Goal: Information Seeking & Learning: Learn about a topic

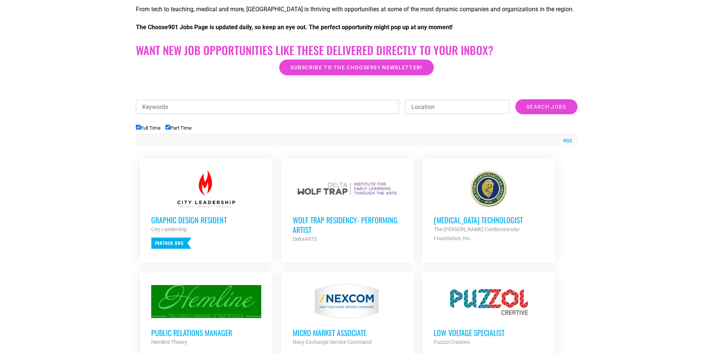
scroll to position [224, 0]
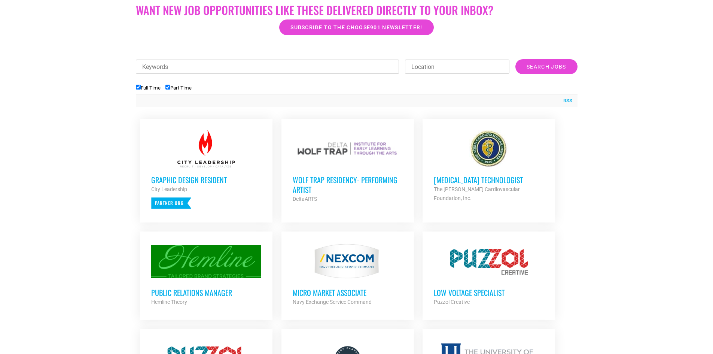
click at [346, 186] on h3 "Wolf Trap Residency- Performing Artist" at bounding box center [348, 184] width 110 height 19
click at [229, 292] on h3 "Public Relations Manager" at bounding box center [206, 292] width 110 height 10
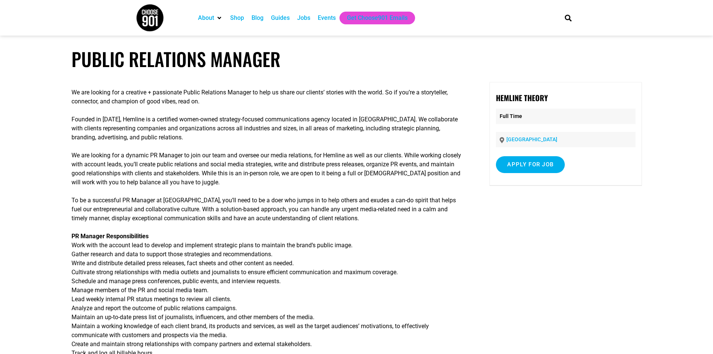
click at [211, 292] on p "PR Manager Responsibilities Work with the account lead to develop and implement…" at bounding box center [266, 308] width 390 height 153
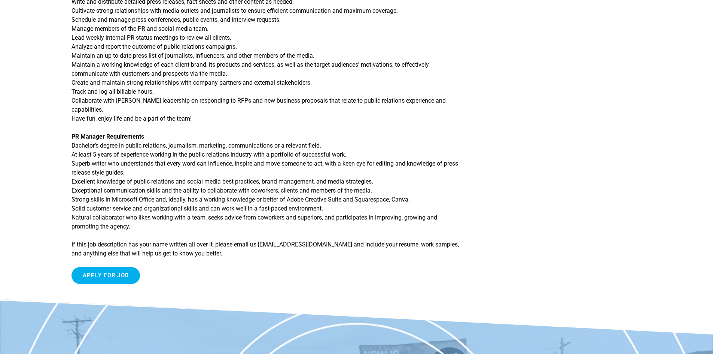
scroll to position [262, 0]
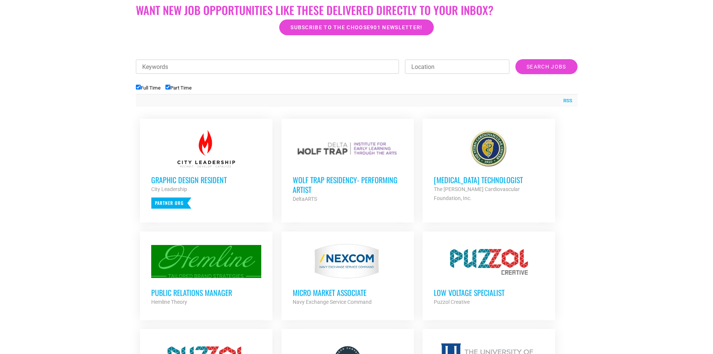
click at [324, 293] on h3 "MICRO MARKET ASSOCIATE" at bounding box center [348, 292] width 110 height 10
click at [328, 290] on h3 "MICRO MARKET ASSOCIATE" at bounding box center [348, 292] width 110 height 10
click at [340, 294] on h3 "MICRO MARKET ASSOCIATE" at bounding box center [348, 292] width 110 height 10
click at [328, 291] on h3 "MICRO MARKET ASSOCIATE" at bounding box center [348, 292] width 110 height 10
click at [312, 291] on h3 "MICRO MARKET ASSOCIATE" at bounding box center [348, 292] width 110 height 10
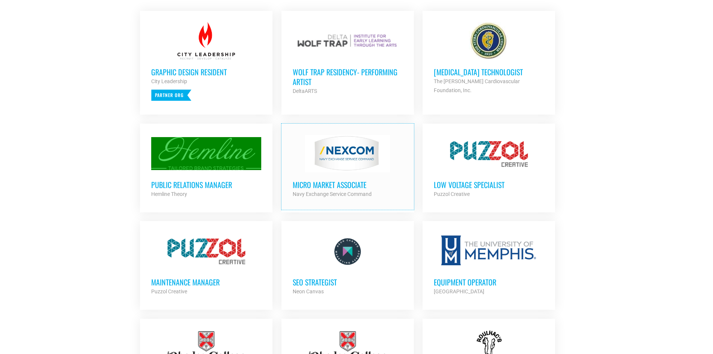
scroll to position [337, 0]
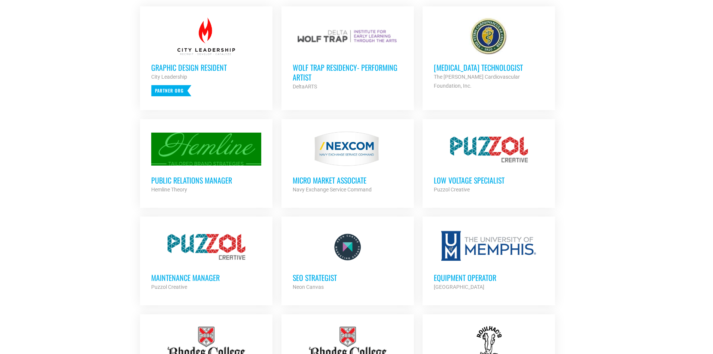
click at [464, 177] on h3 "Low Voltage Specialist" at bounding box center [489, 180] width 110 height 10
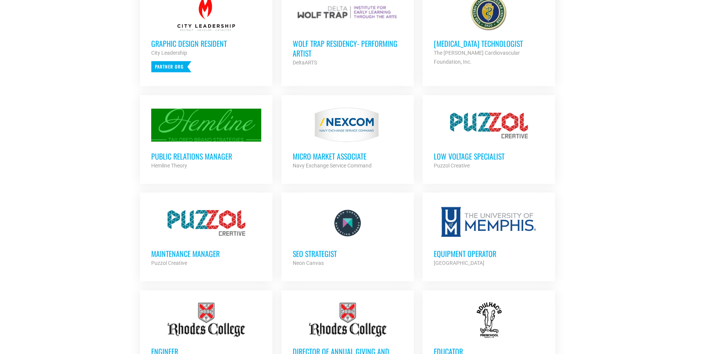
scroll to position [374, 0]
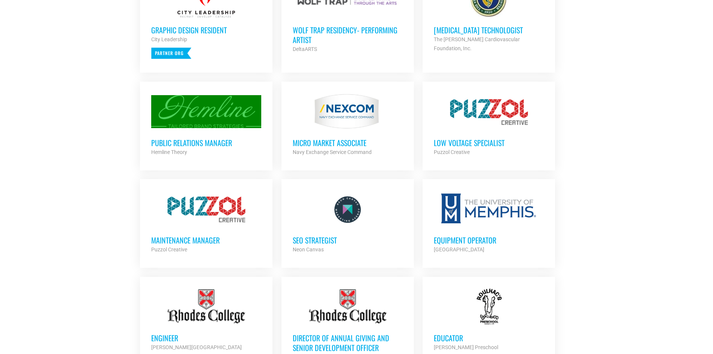
click at [487, 248] on div "[GEOGRAPHIC_DATA]" at bounding box center [489, 249] width 110 height 9
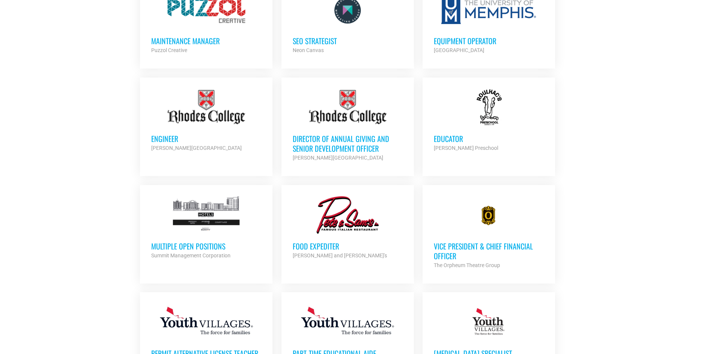
scroll to position [673, 0]
